Goal: Task Accomplishment & Management: Use online tool/utility

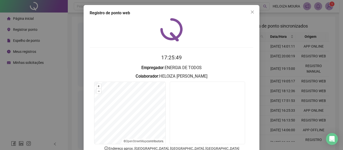
scroll to position [35, 0]
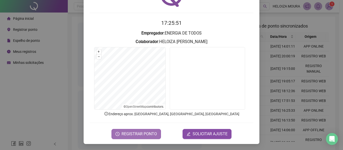
click at [124, 133] on span "REGISTRAR PONTO" at bounding box center [139, 134] width 35 height 6
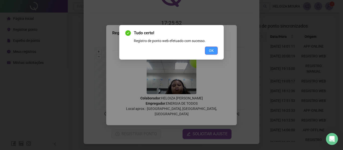
click at [211, 50] on span "OK" at bounding box center [211, 51] width 5 height 6
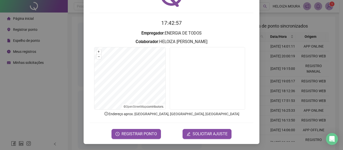
click at [47, 110] on div "Registro de ponto web 17:42:57 Empregador : ENERGIA DE TODOS Colaborador : [PER…" at bounding box center [171, 75] width 343 height 150
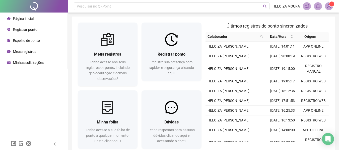
click at [19, 50] on span "Meus registros" at bounding box center [24, 52] width 23 height 4
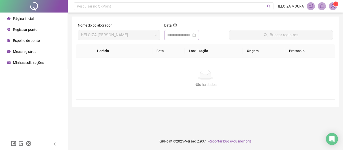
click at [196, 35] on div at bounding box center [181, 35] width 29 height 6
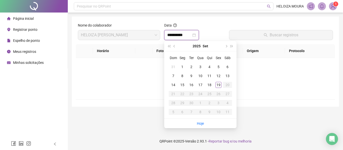
type input "**********"
click at [216, 86] on div "19" at bounding box center [218, 85] width 6 height 6
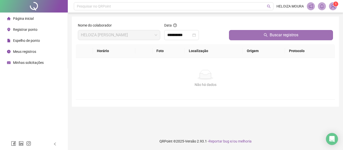
click at [254, 32] on button "Buscar registros" at bounding box center [281, 35] width 104 height 10
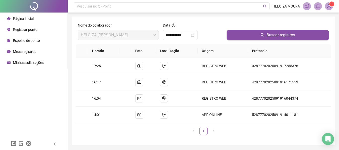
click at [27, 33] on div "Registrar ponto" at bounding box center [22, 30] width 30 height 10
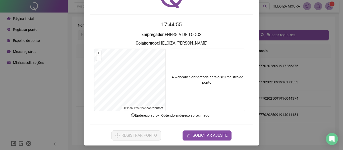
scroll to position [35, 0]
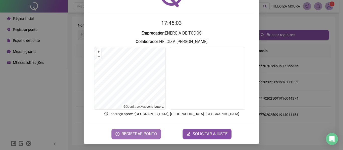
click at [150, 133] on span "REGISTRAR PONTO" at bounding box center [139, 134] width 35 height 6
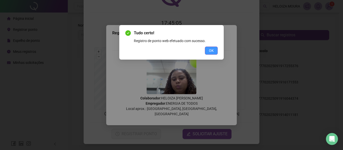
click at [216, 50] on button "OK" at bounding box center [211, 51] width 13 height 8
